Goal: Check status: Check status

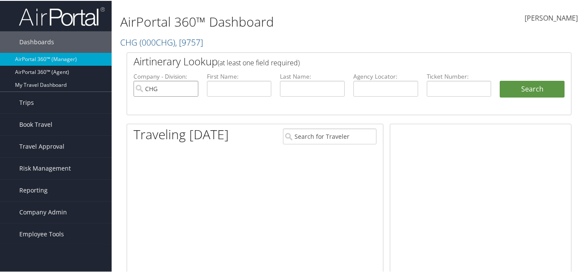
click at [175, 83] on input "CHG" at bounding box center [166, 88] width 65 height 16
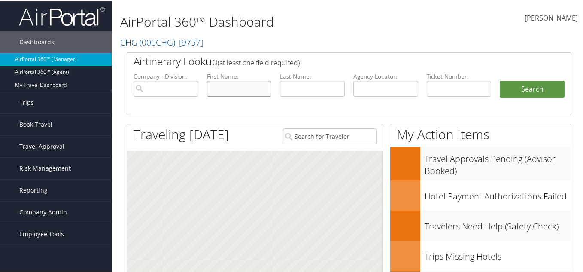
click at [241, 84] on input "text" at bounding box center [239, 88] width 65 height 16
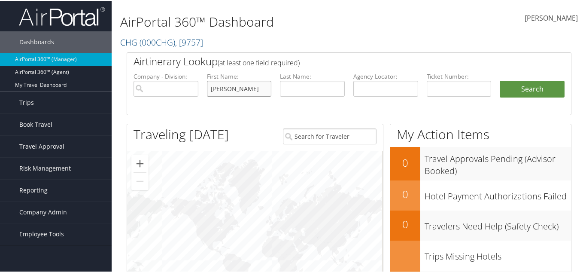
type input "[PERSON_NAME]"
type input "birchim"
click at [500, 80] on button "Search" at bounding box center [532, 88] width 65 height 17
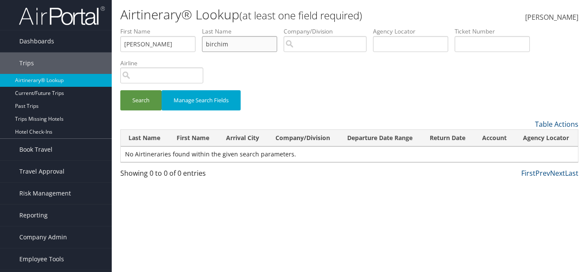
click at [217, 44] on input "birchim" at bounding box center [239, 44] width 75 height 16
click at [219, 44] on input "birchim" at bounding box center [239, 44] width 75 height 16
click at [227, 43] on input "birchim" at bounding box center [239, 44] width 75 height 16
click at [220, 47] on input "birchim" at bounding box center [239, 44] width 75 height 16
click at [218, 46] on input "birchim" at bounding box center [239, 44] width 75 height 16
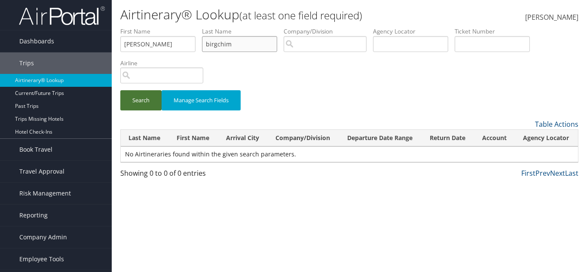
type input "birgchim"
click at [141, 91] on button "Search" at bounding box center [140, 100] width 41 height 20
click at [137, 45] on input "[PERSON_NAME]" at bounding box center [157, 44] width 75 height 16
click at [120, 90] on button "Search" at bounding box center [140, 100] width 41 height 20
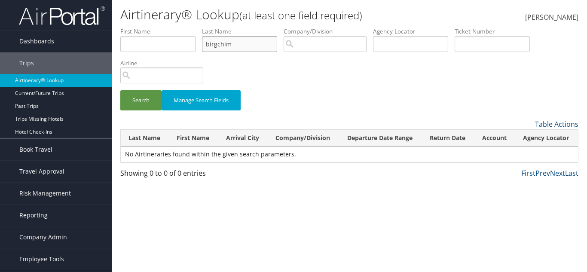
click at [222, 49] on input "birgchim" at bounding box center [239, 44] width 75 height 16
paste input "Sandra Birche"
click at [222, 45] on input "Sandra Birchem" at bounding box center [239, 44] width 75 height 16
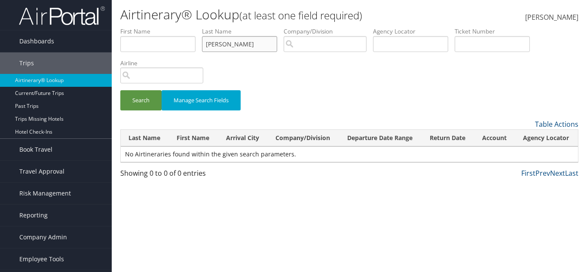
type input "Birchem"
click at [178, 46] on input "text" at bounding box center [157, 44] width 75 height 16
paste input "Sandra"
type input "Sandra"
click at [151, 99] on button "Search" at bounding box center [140, 100] width 41 height 20
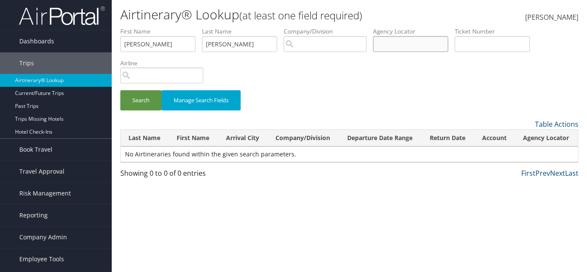
drag, startPoint x: 415, startPoint y: 49, endPoint x: 357, endPoint y: 55, distance: 57.9
click at [415, 48] on input "text" at bounding box center [410, 44] width 75 height 16
paste input "OVTXAK"
type input "OVTXAK"
click at [270, 47] on input "Birchem" at bounding box center [239, 44] width 75 height 16
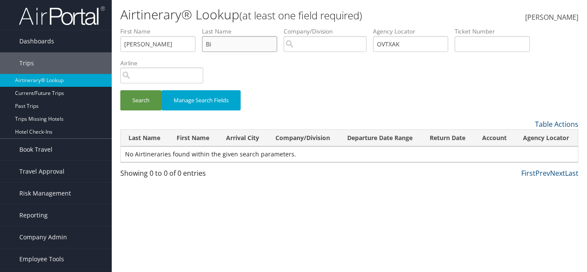
type input "B"
click at [151, 44] on input "Sandra" at bounding box center [157, 44] width 75 height 16
type input "S"
click at [142, 90] on button "Search" at bounding box center [140, 100] width 41 height 20
